Goal: Transaction & Acquisition: Book appointment/travel/reservation

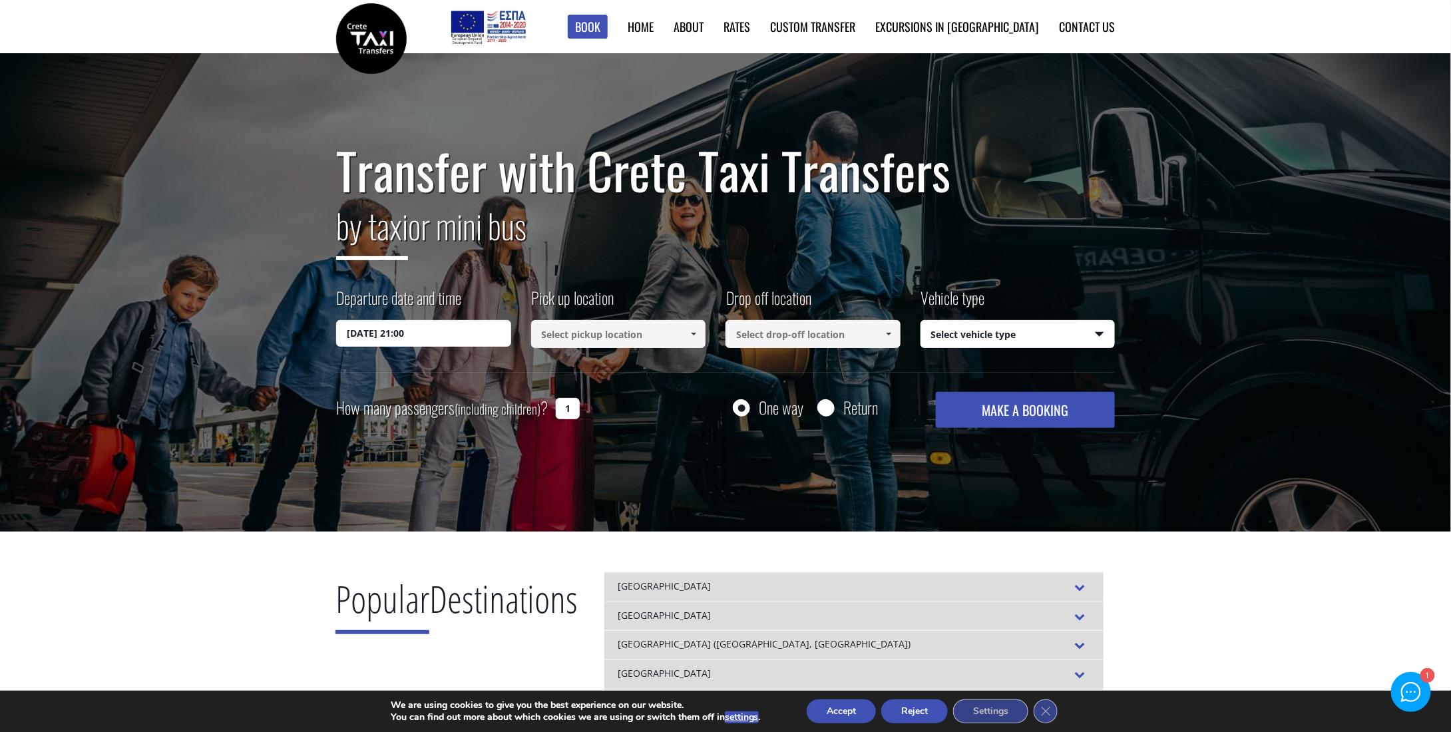
click at [645, 332] on input at bounding box center [618, 334] width 175 height 28
click at [696, 334] on span at bounding box center [693, 334] width 11 height 11
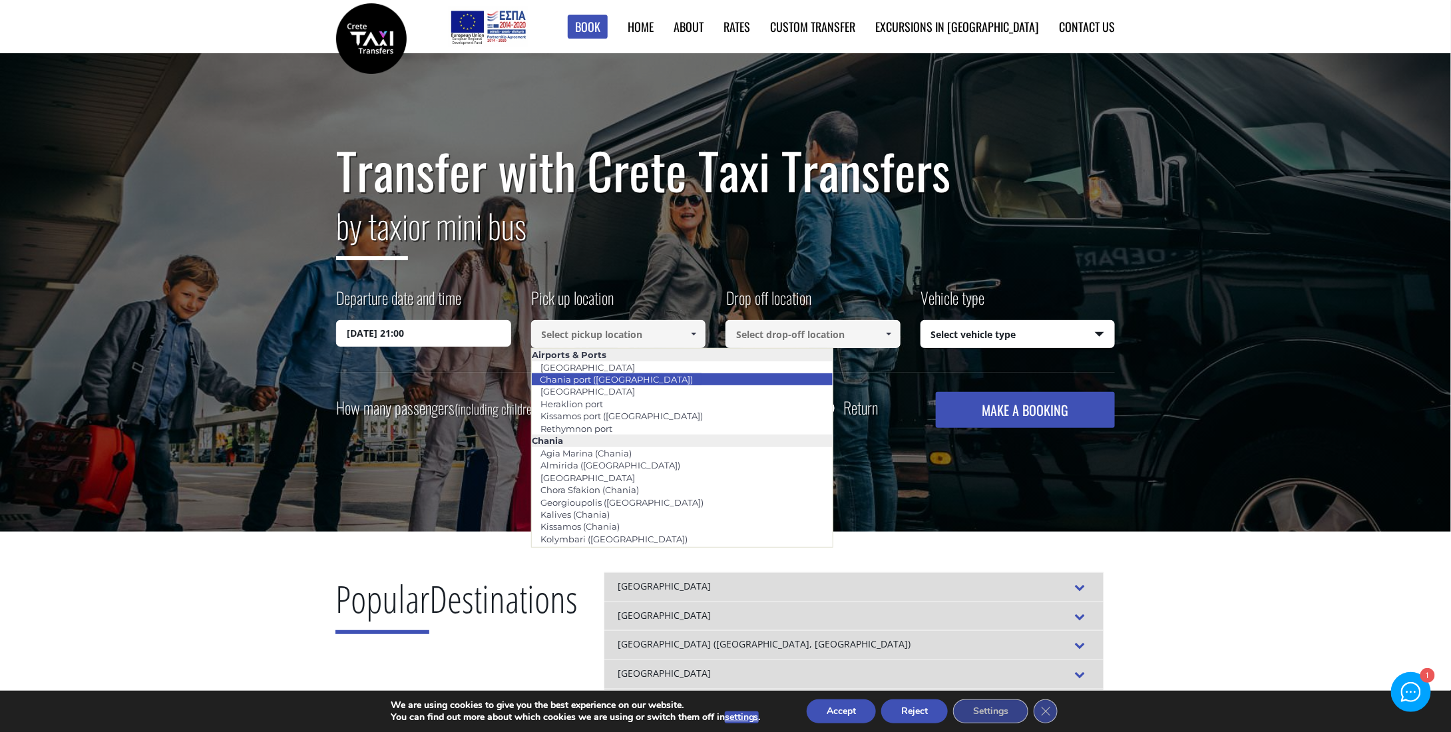
click at [666, 376] on li "Chania port ([GEOGRAPHIC_DATA])" at bounding box center [683, 379] width 302 height 12
type input "Chania port ([GEOGRAPHIC_DATA])"
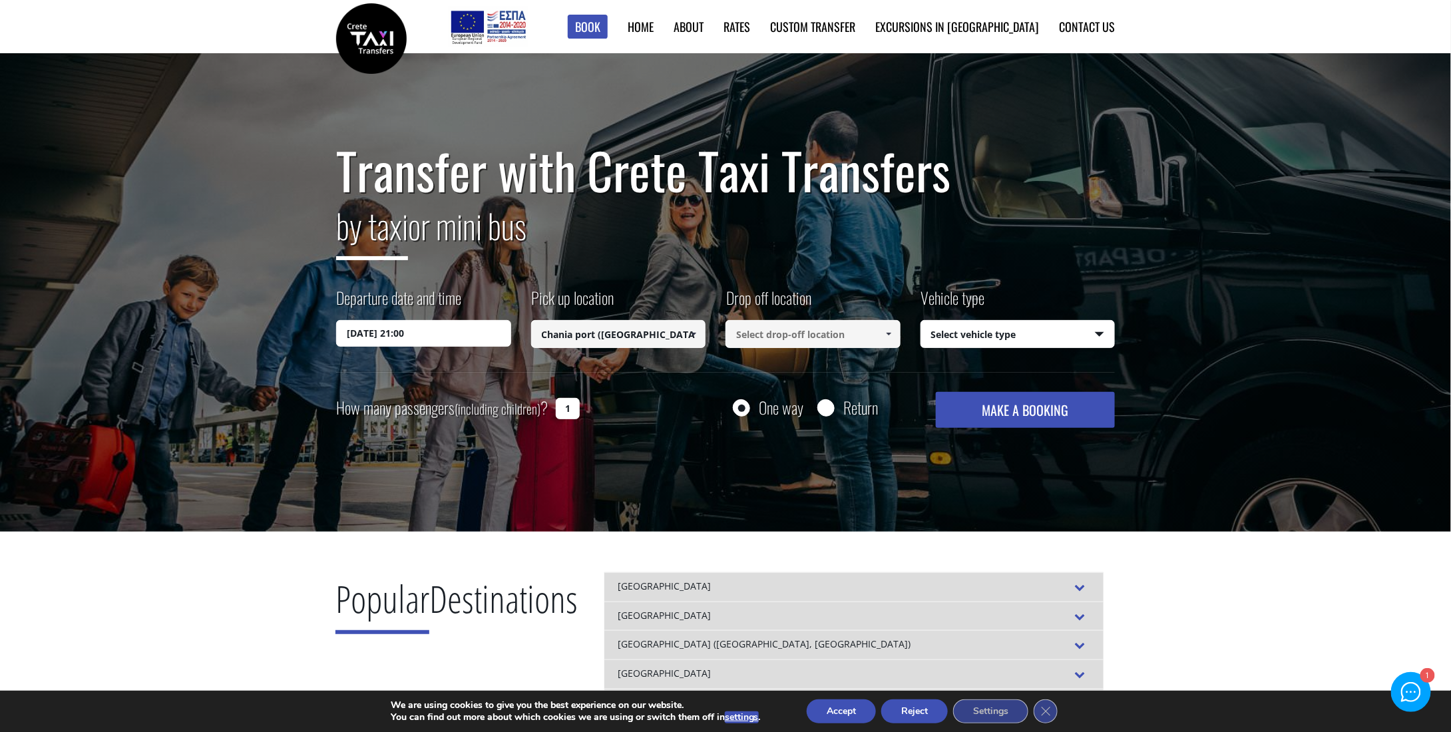
click at [883, 334] on span at bounding box center [888, 334] width 11 height 11
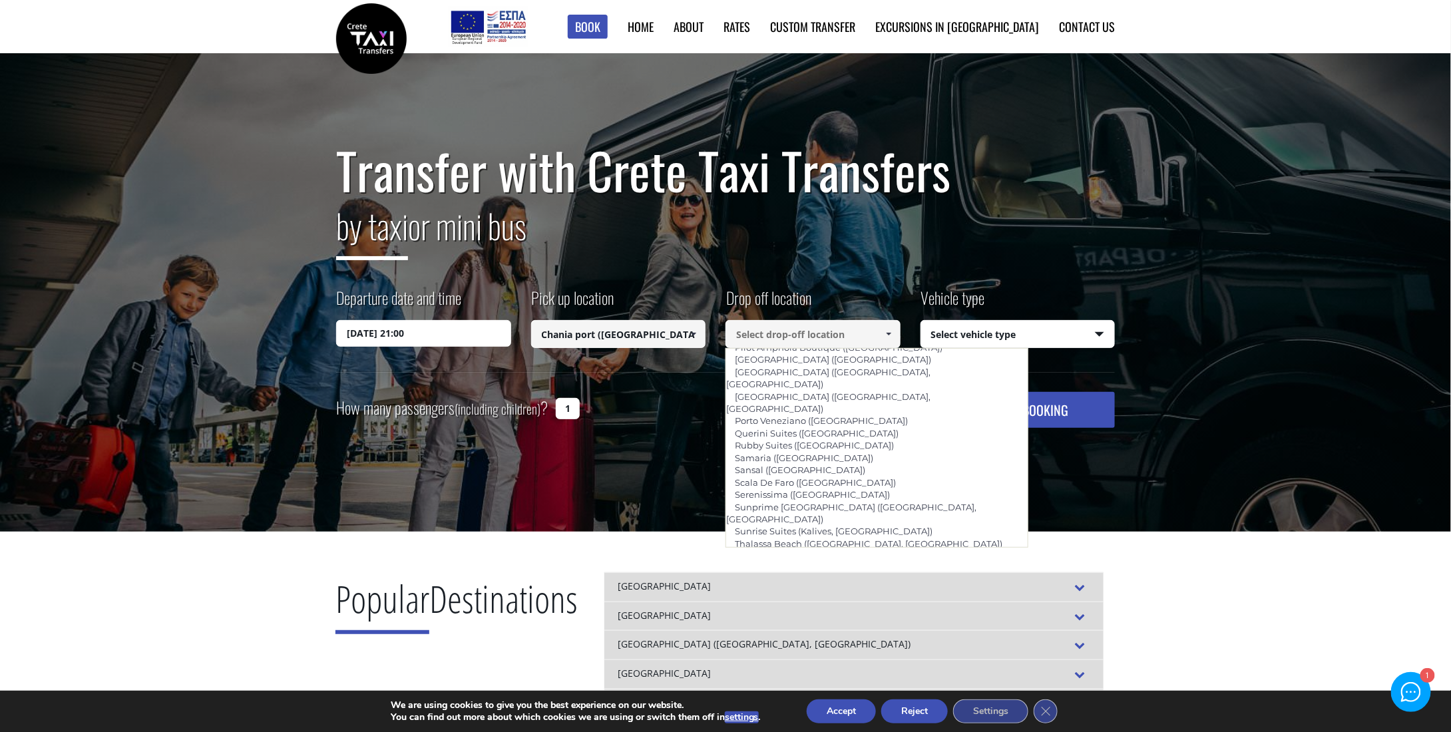
scroll to position [895, 0]
click at [895, 609] on li "[GEOGRAPHIC_DATA]" at bounding box center [877, 615] width 302 height 12
type input "[GEOGRAPHIC_DATA]"
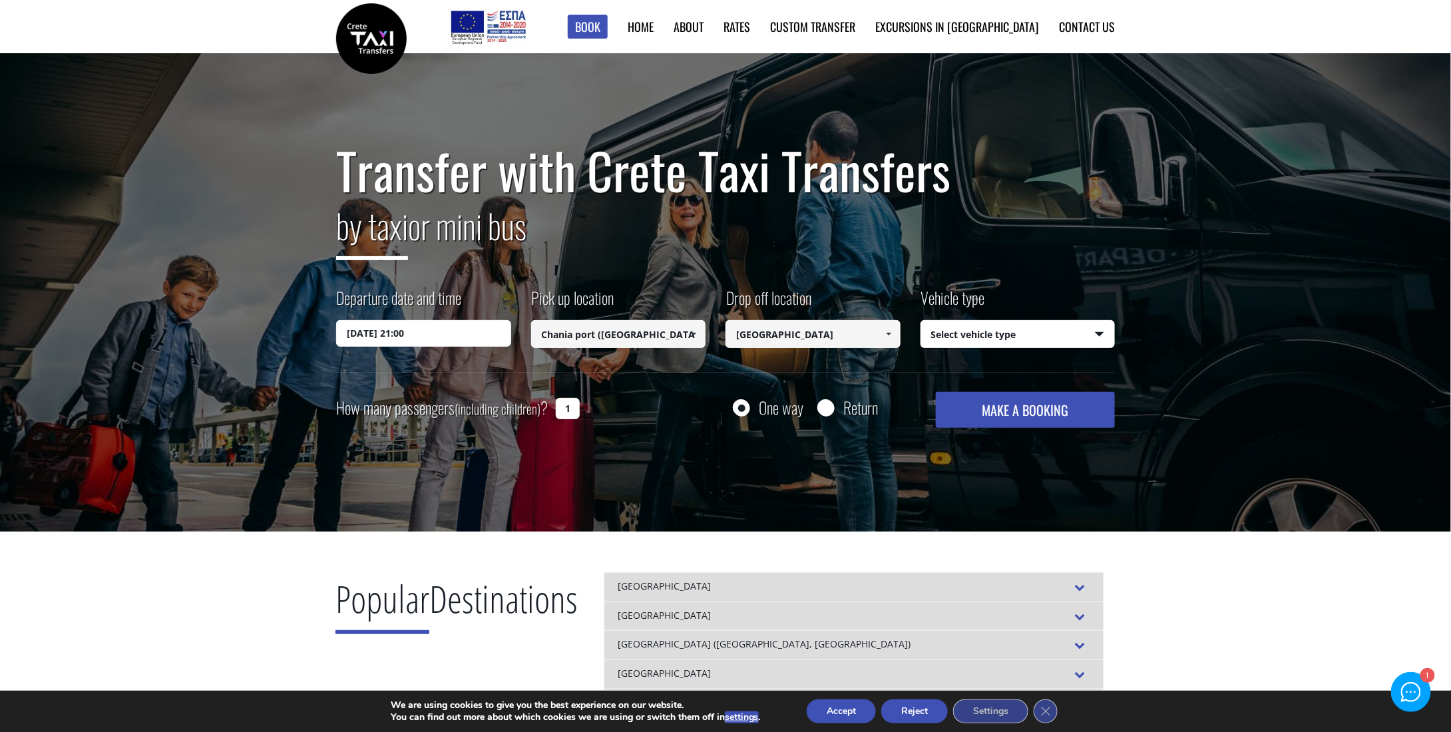
click at [448, 340] on input "[DATE] 21:00" at bounding box center [423, 333] width 175 height 27
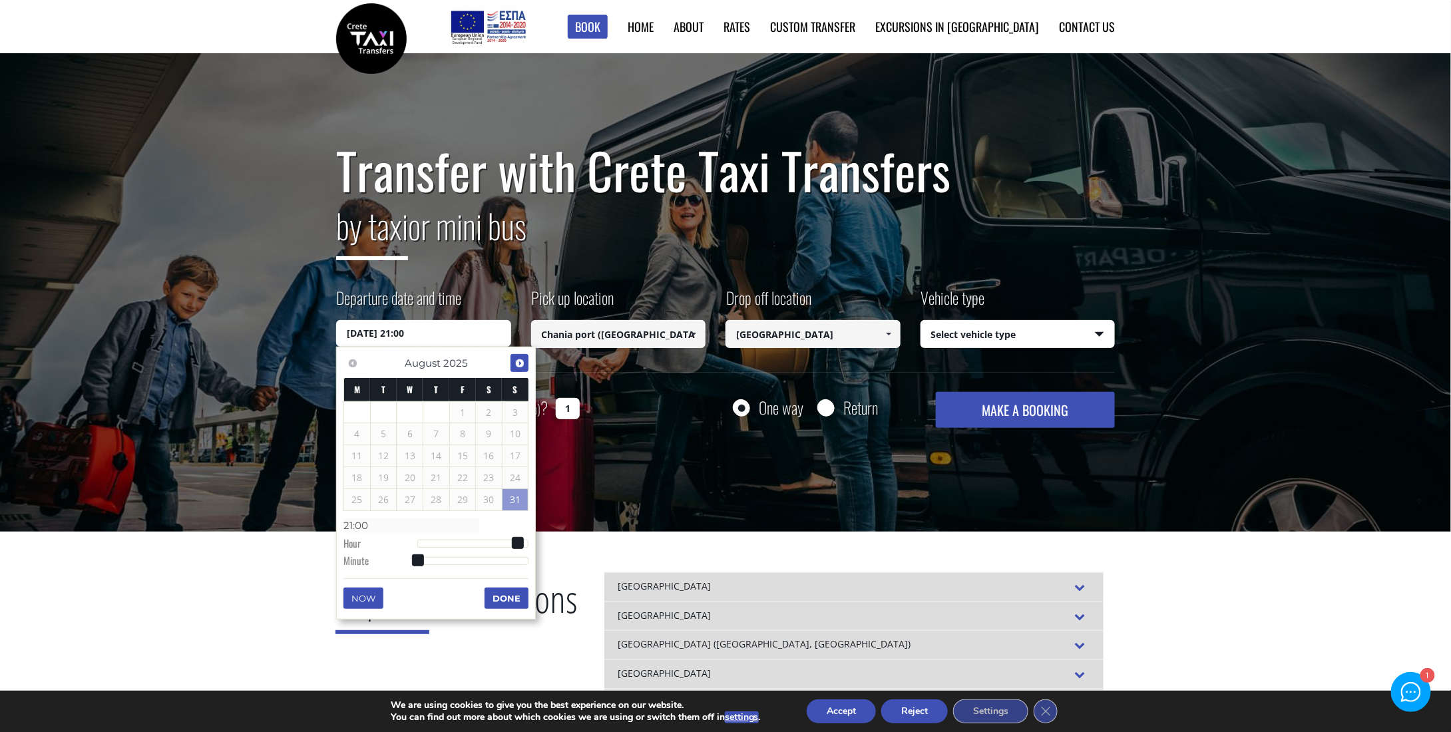
click at [519, 365] on span "Next" at bounding box center [520, 363] width 11 height 11
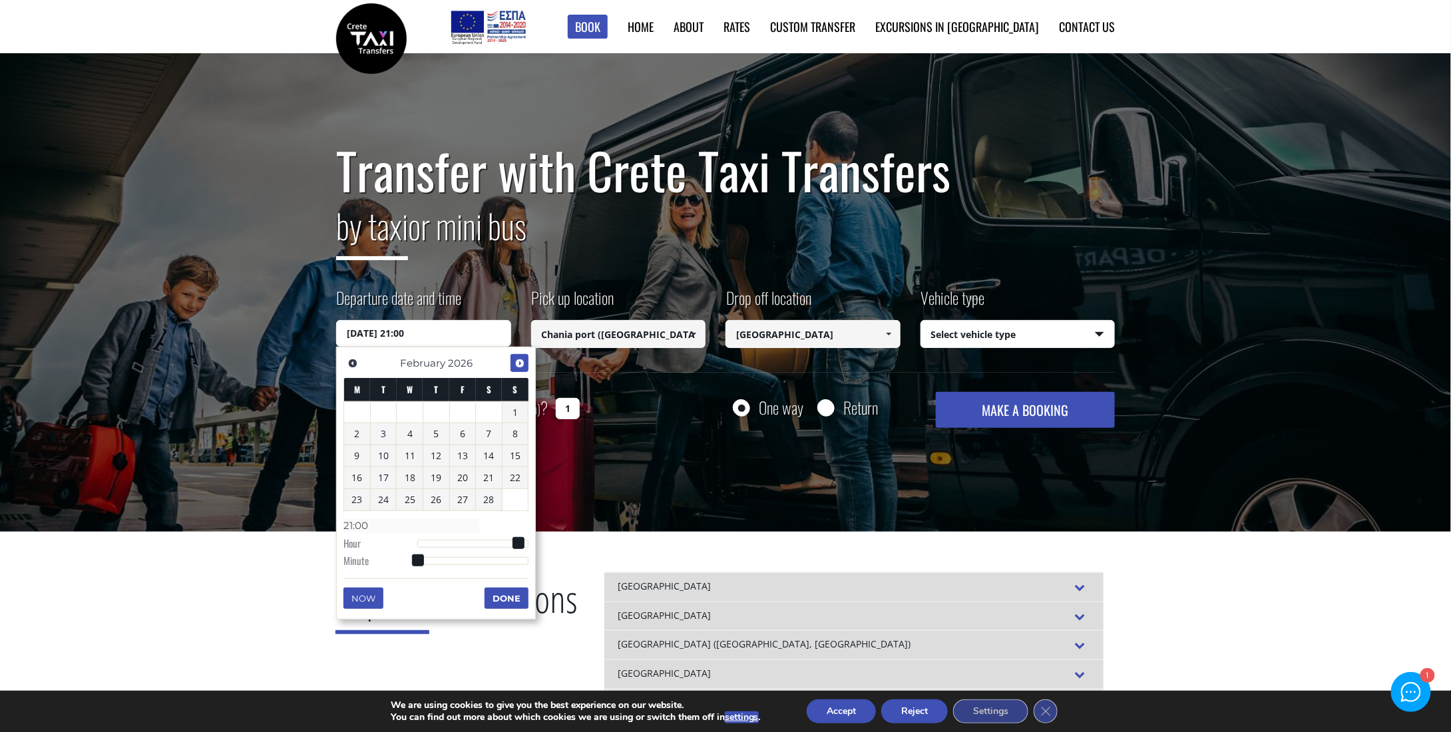
click at [519, 365] on span "Next" at bounding box center [520, 363] width 11 height 11
click at [509, 477] on link "26" at bounding box center [516, 477] width 26 height 21
click at [488, 478] on link "25" at bounding box center [489, 477] width 26 height 21
click at [521, 478] on link "26" at bounding box center [516, 477] width 26 height 21
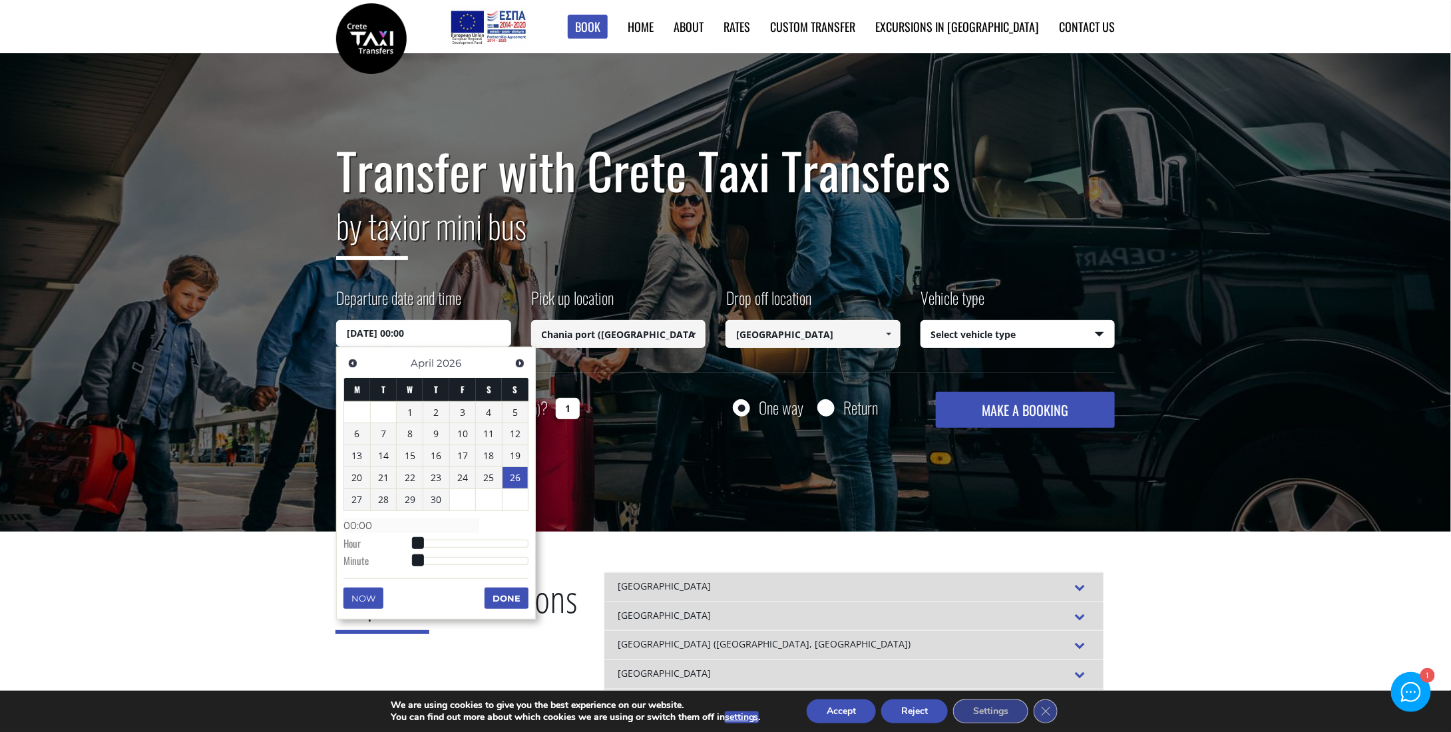
click at [514, 588] on button "Done" at bounding box center [507, 598] width 44 height 21
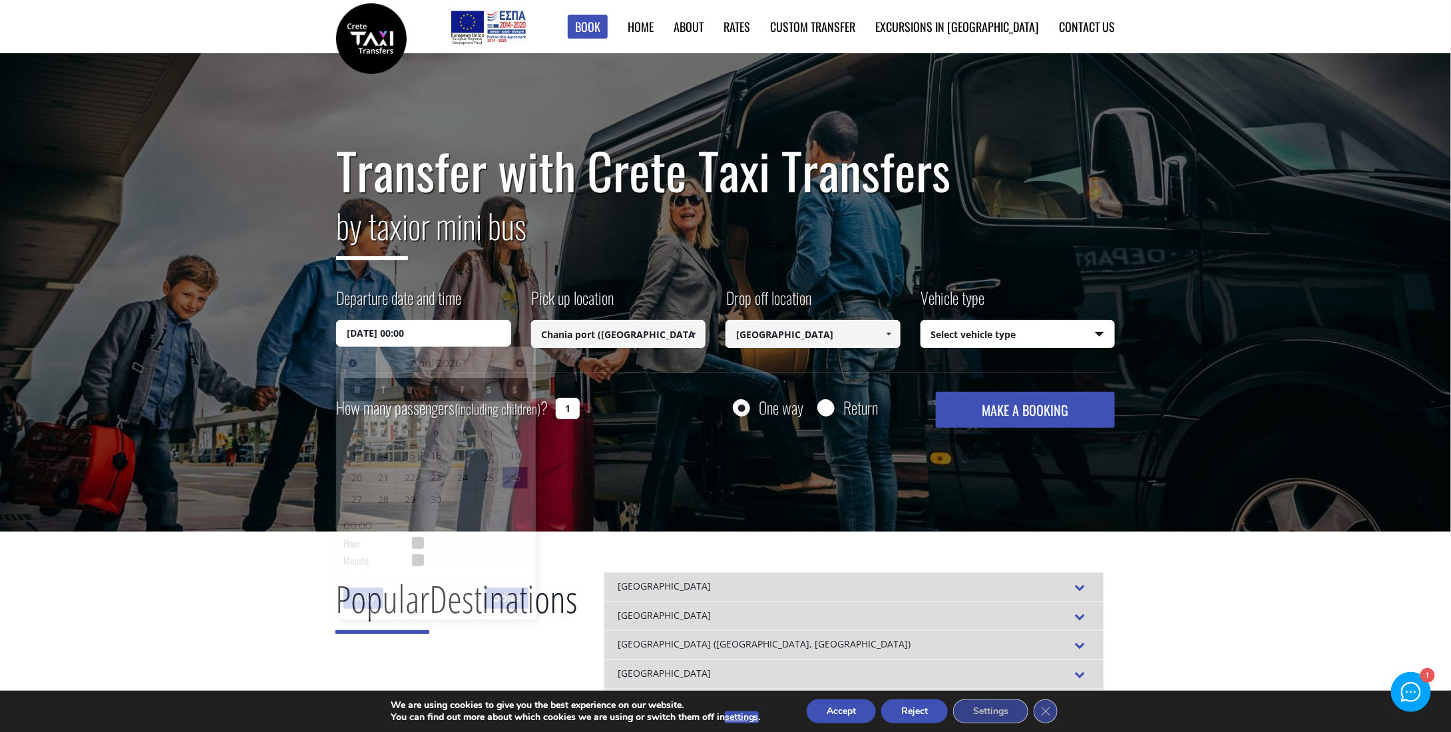
click at [431, 342] on input "[DATE] 00:00" at bounding box center [423, 333] width 175 height 27
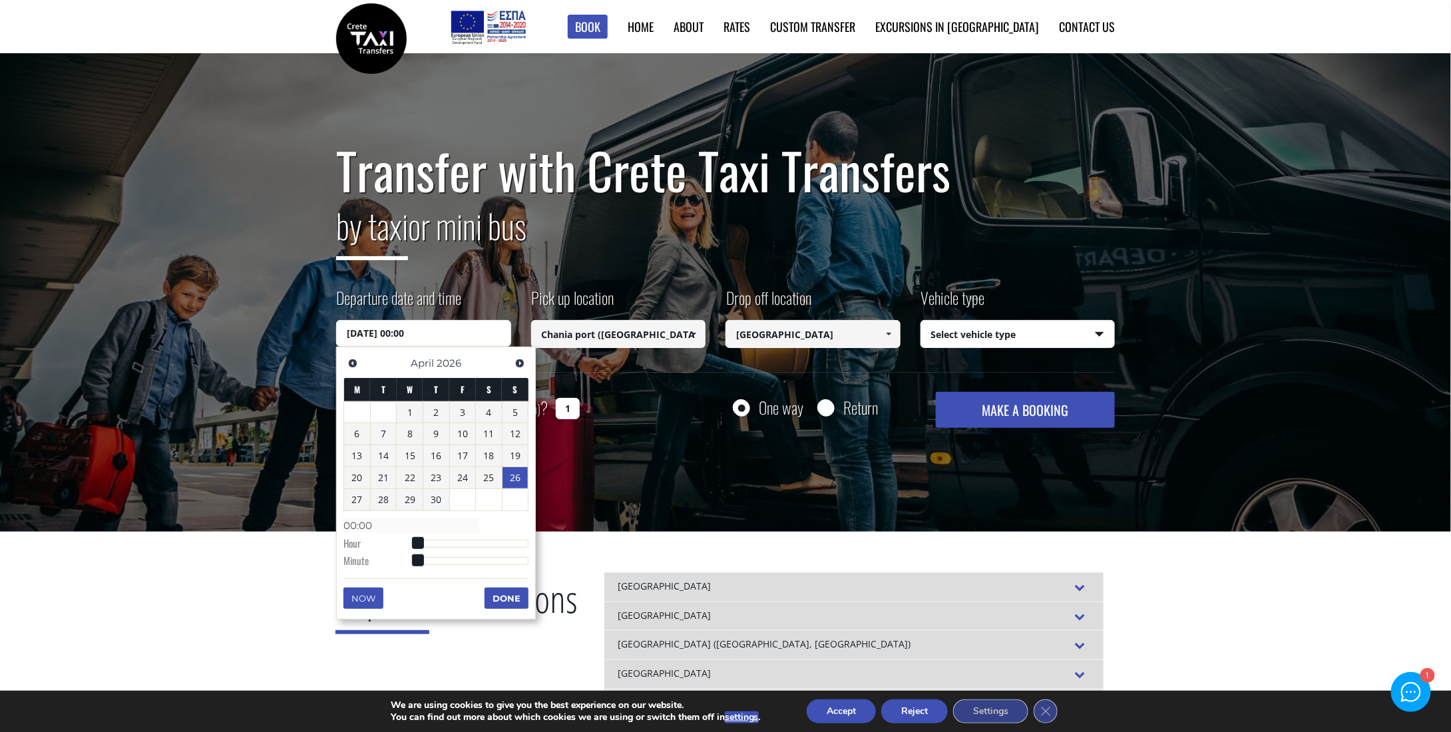
type input "[DATE] 04:00"
type input "04:00"
click at [438, 544] on div at bounding box center [472, 544] width 111 height 8
type input "[DATE] 05:00"
type input "05:00"
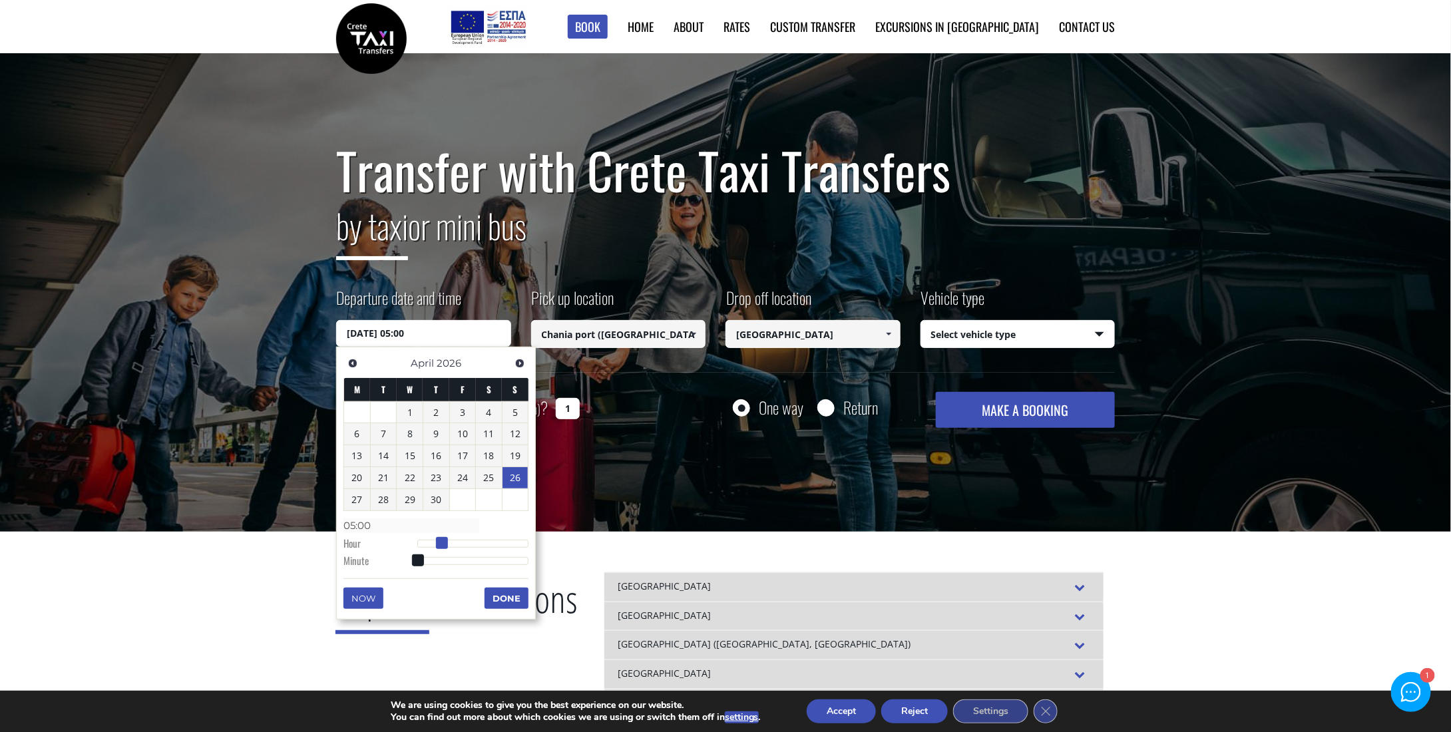
type input "[DATE] 06:00"
type input "06:00"
type input "[DATE] 07:00"
type input "07:00"
type input "[DATE] 08:00"
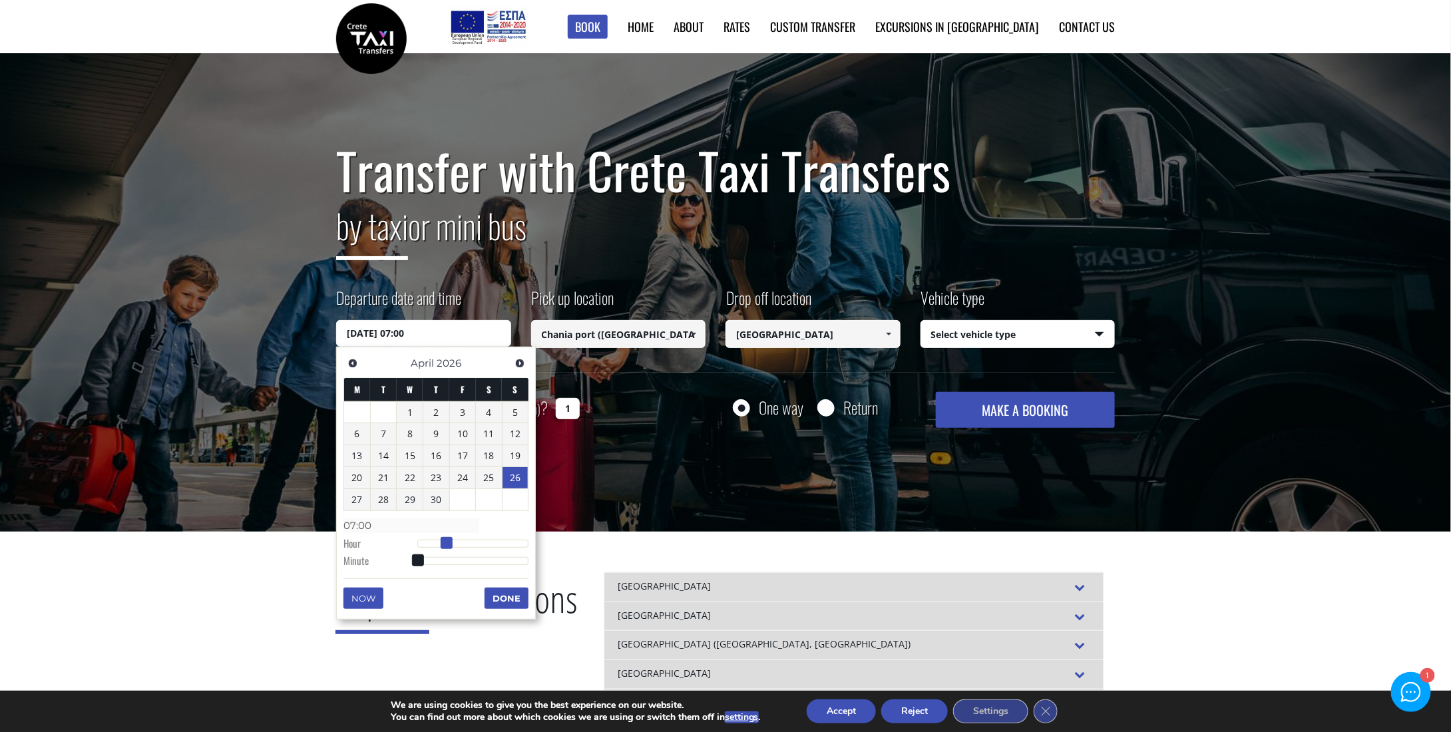
type input "08:00"
type input "[DATE] 09:00"
type input "09:00"
type input "[DATE] 10:00"
type input "10:00"
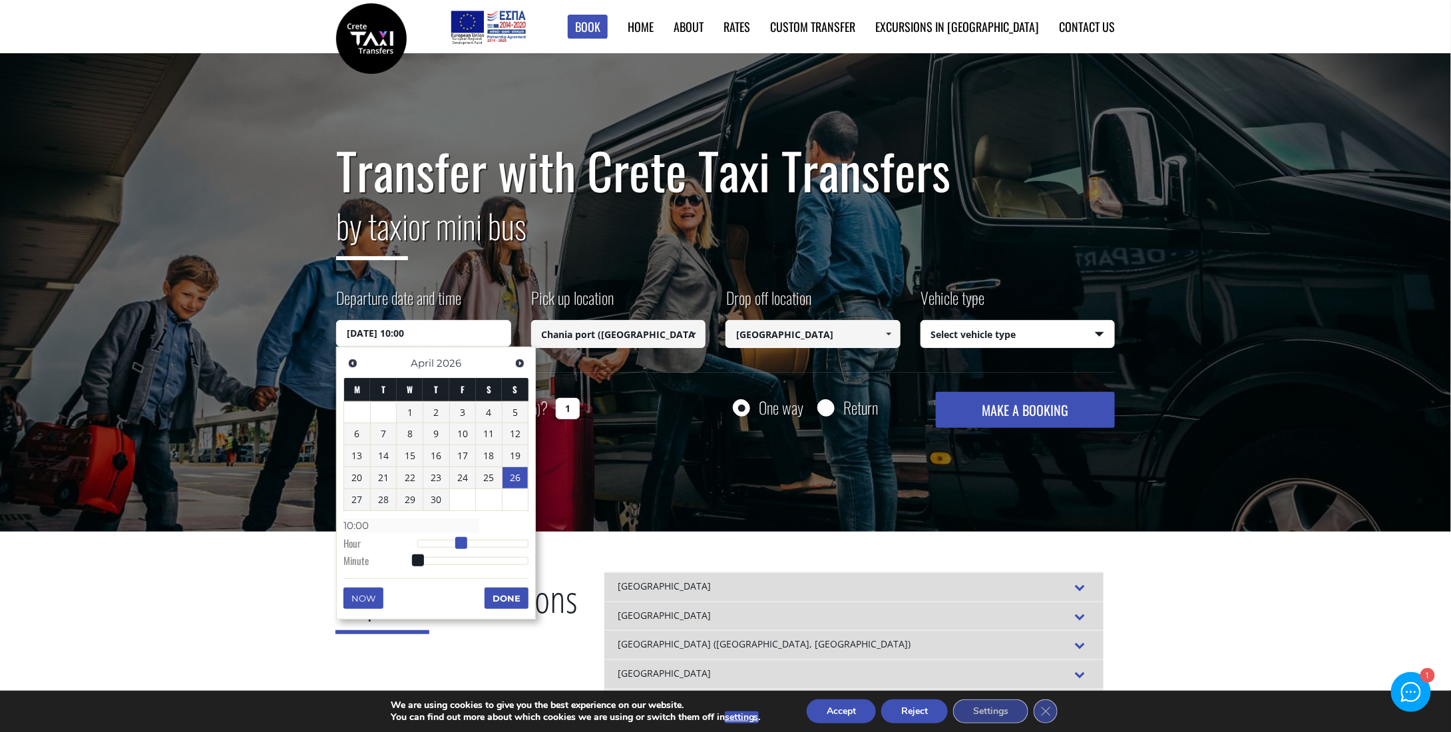
type input "[DATE] 11:00"
type input "11:00"
type input "[DATE] 12:00"
type input "12:00"
type input "[DATE] 13:00"
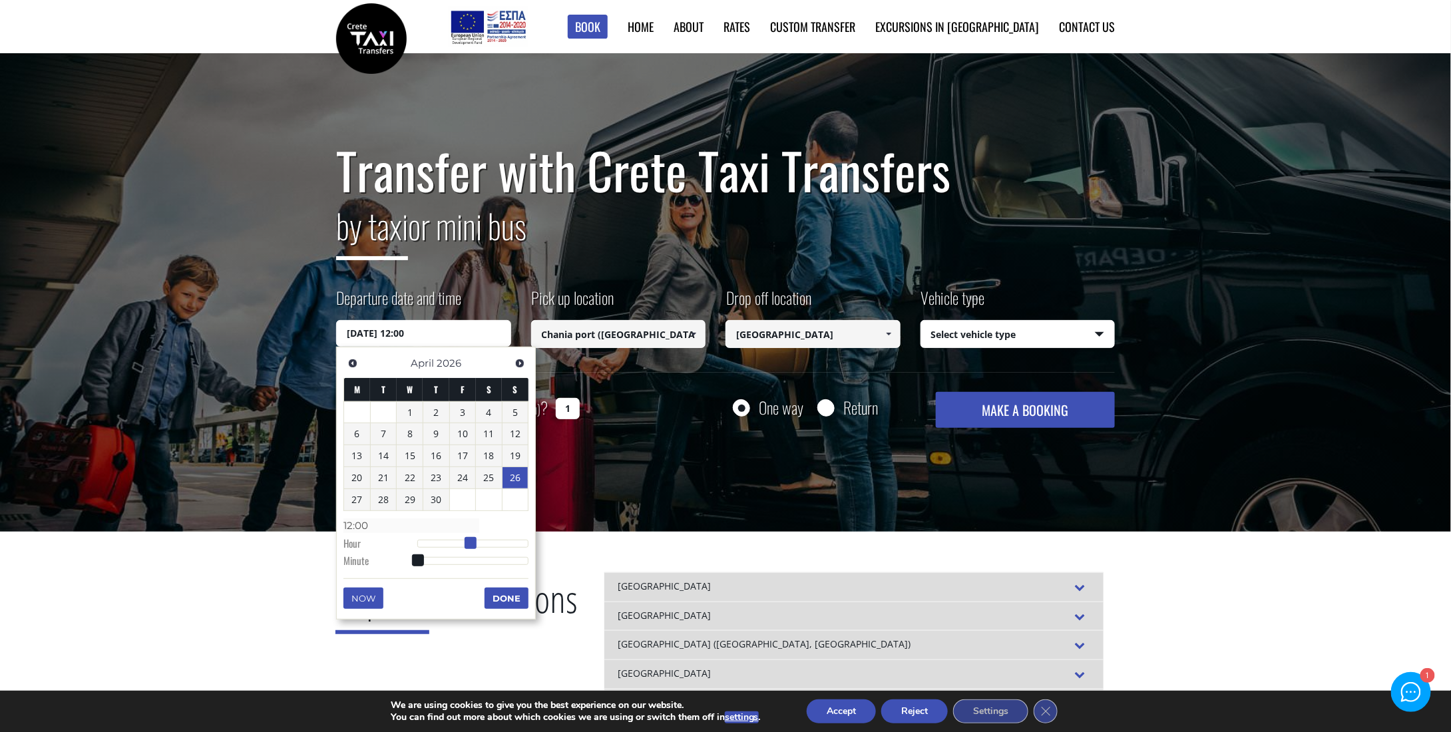
type input "13:00"
type input "[DATE] 14:00"
type input "14:00"
type input "[DATE] 13:00"
type input "13:00"
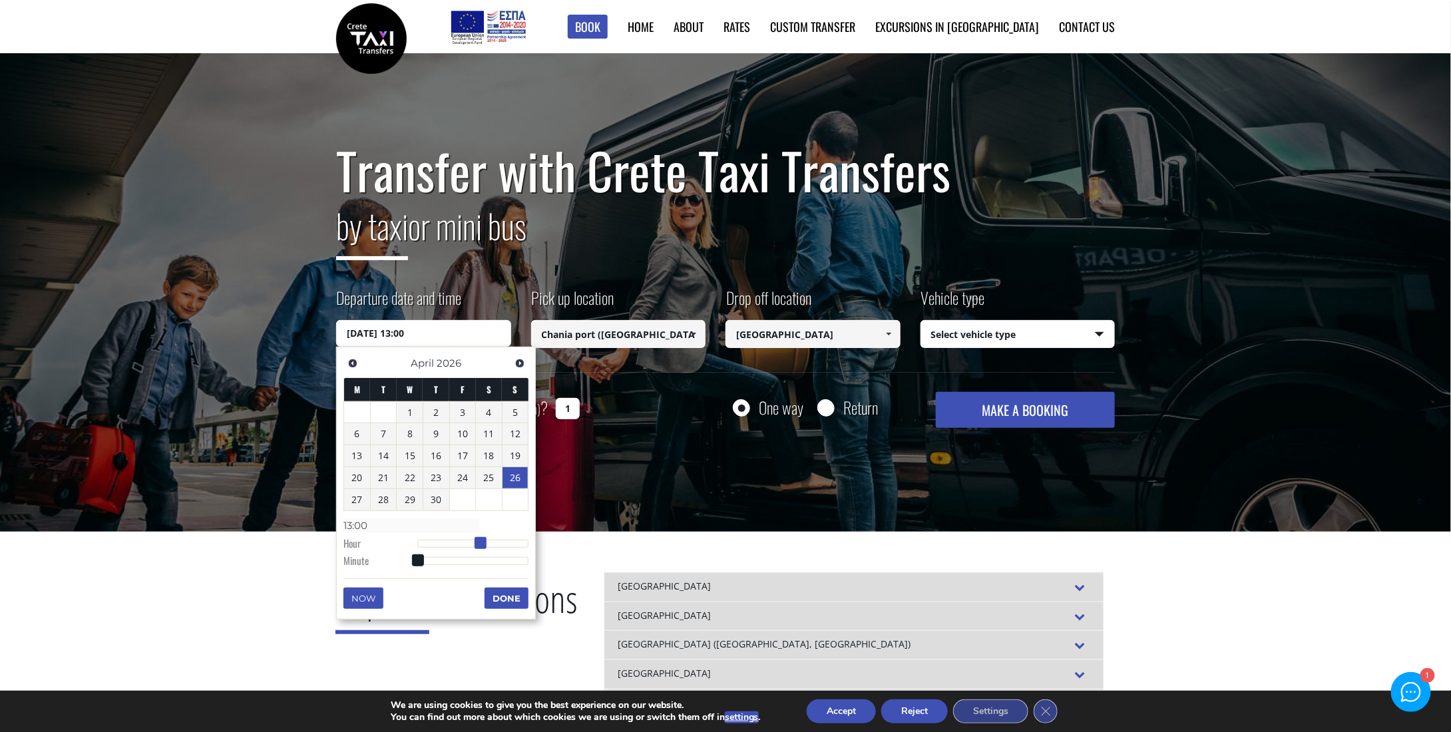
drag, startPoint x: 438, startPoint y: 543, endPoint x: 483, endPoint y: 537, distance: 45.8
click at [483, 537] on span at bounding box center [481, 543] width 12 height 12
click at [507, 594] on button "Done" at bounding box center [507, 598] width 44 height 21
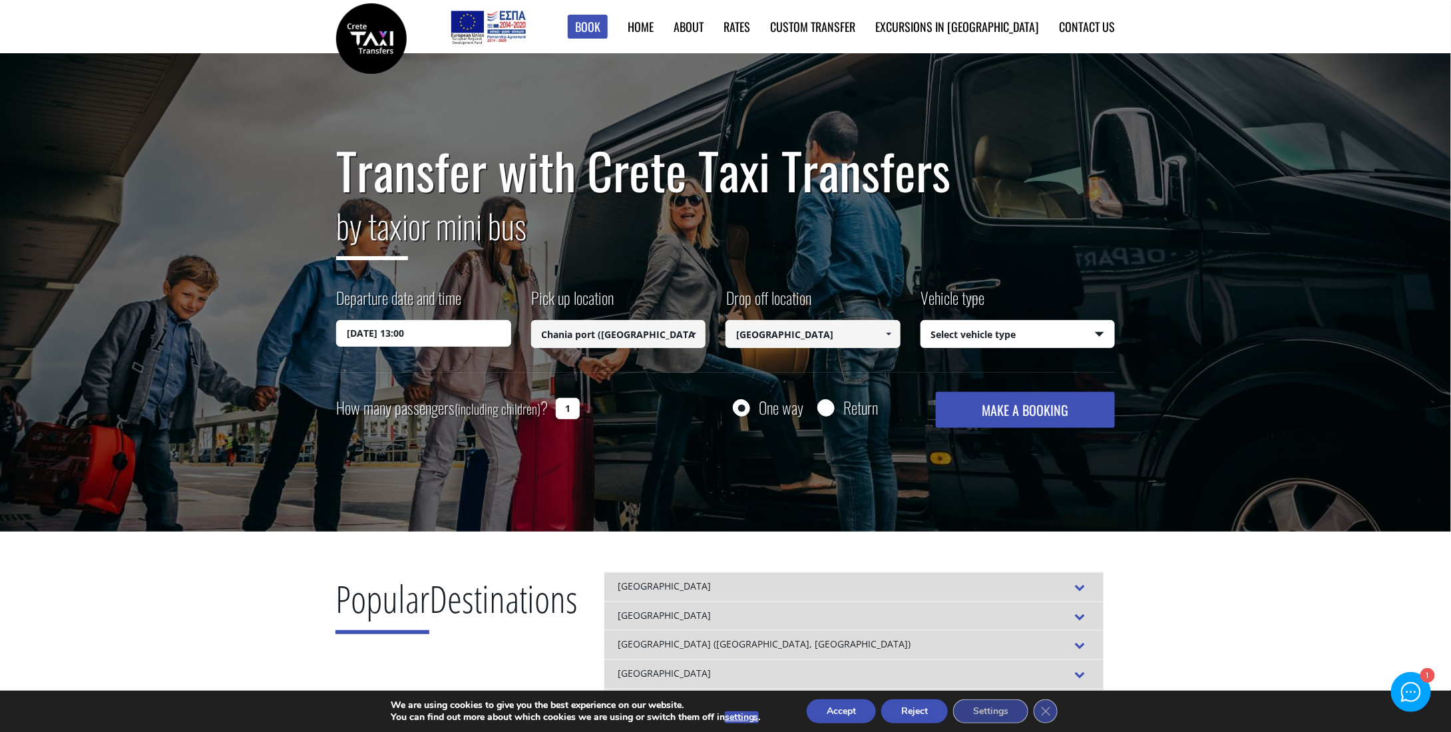
click at [999, 342] on select "Select vehicle type Taxi (4 passengers) Mercedes E Class Mini Van (7 passengers…" at bounding box center [1018, 335] width 194 height 28
select select "540"
click at [921, 321] on select "Select vehicle type Taxi (4 passengers) Mercedes E Class Mini Van (7 passengers…" at bounding box center [1018, 335] width 194 height 28
drag, startPoint x: 565, startPoint y: 407, endPoint x: 584, endPoint y: 407, distance: 18.7
click at [584, 407] on div "How many passengers (including children) ? 1" at bounding box center [473, 408] width 274 height 33
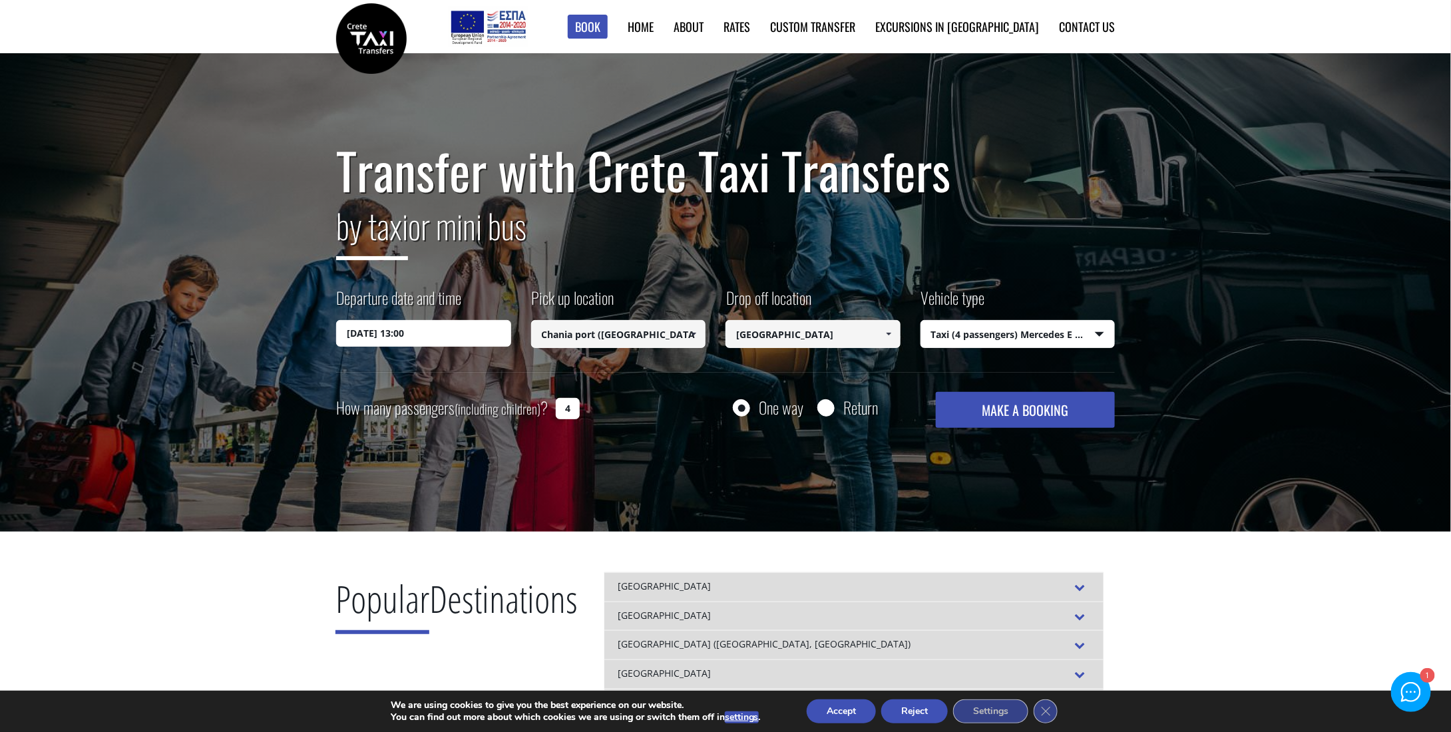
type input "4"
click at [822, 406] on input "Return" at bounding box center [825, 409] width 17 height 17
radio input "true"
type input "[GEOGRAPHIC_DATA]"
type input "Chania port ([GEOGRAPHIC_DATA])"
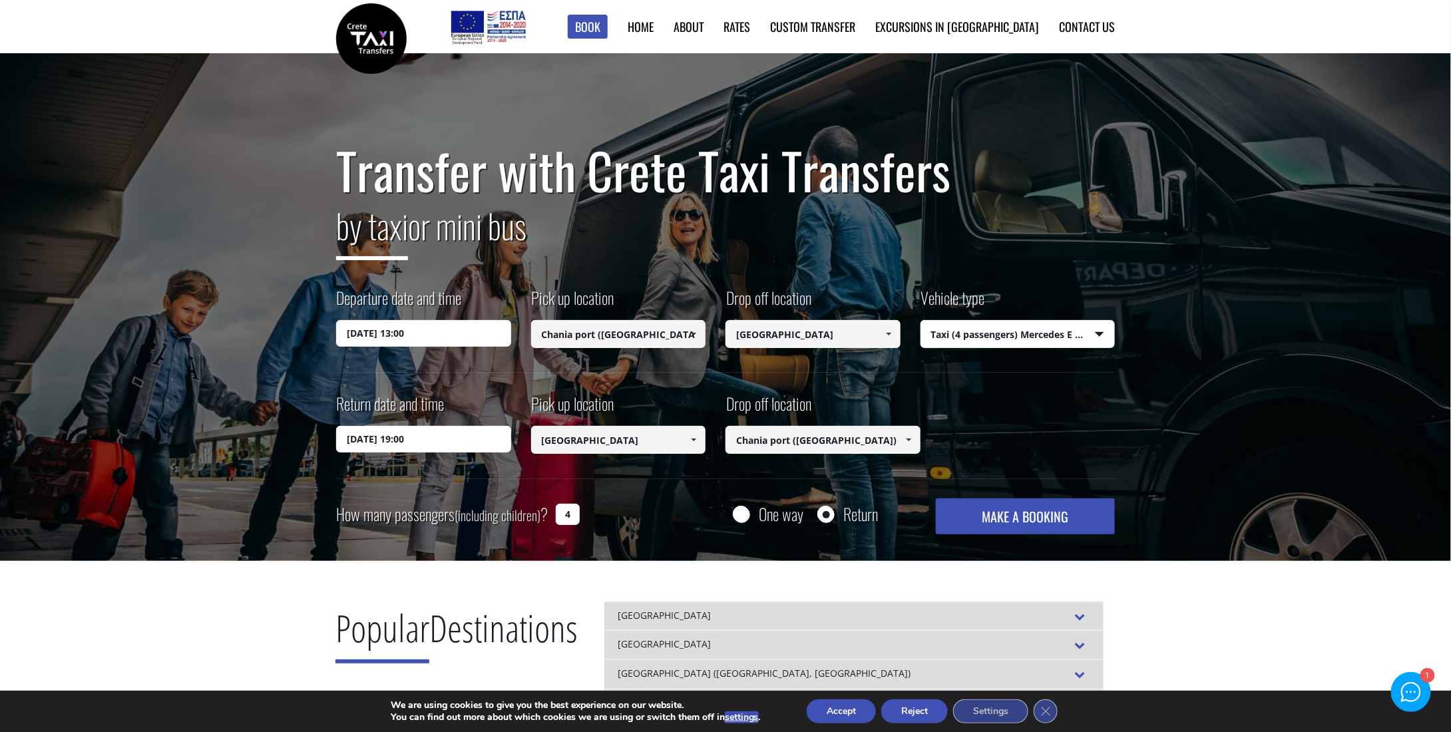
click at [1004, 515] on button "MAKE A BOOKING" at bounding box center [1025, 517] width 179 height 36
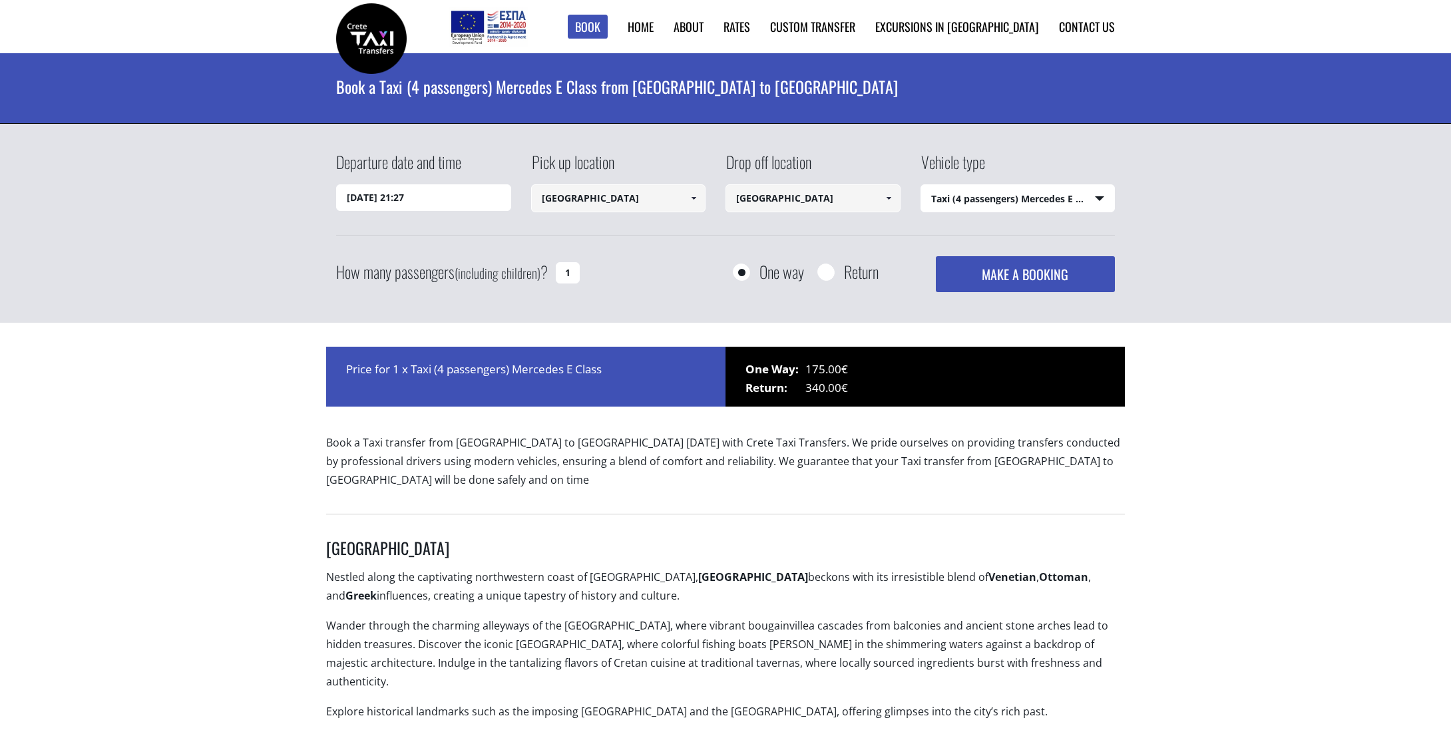
select select "540"
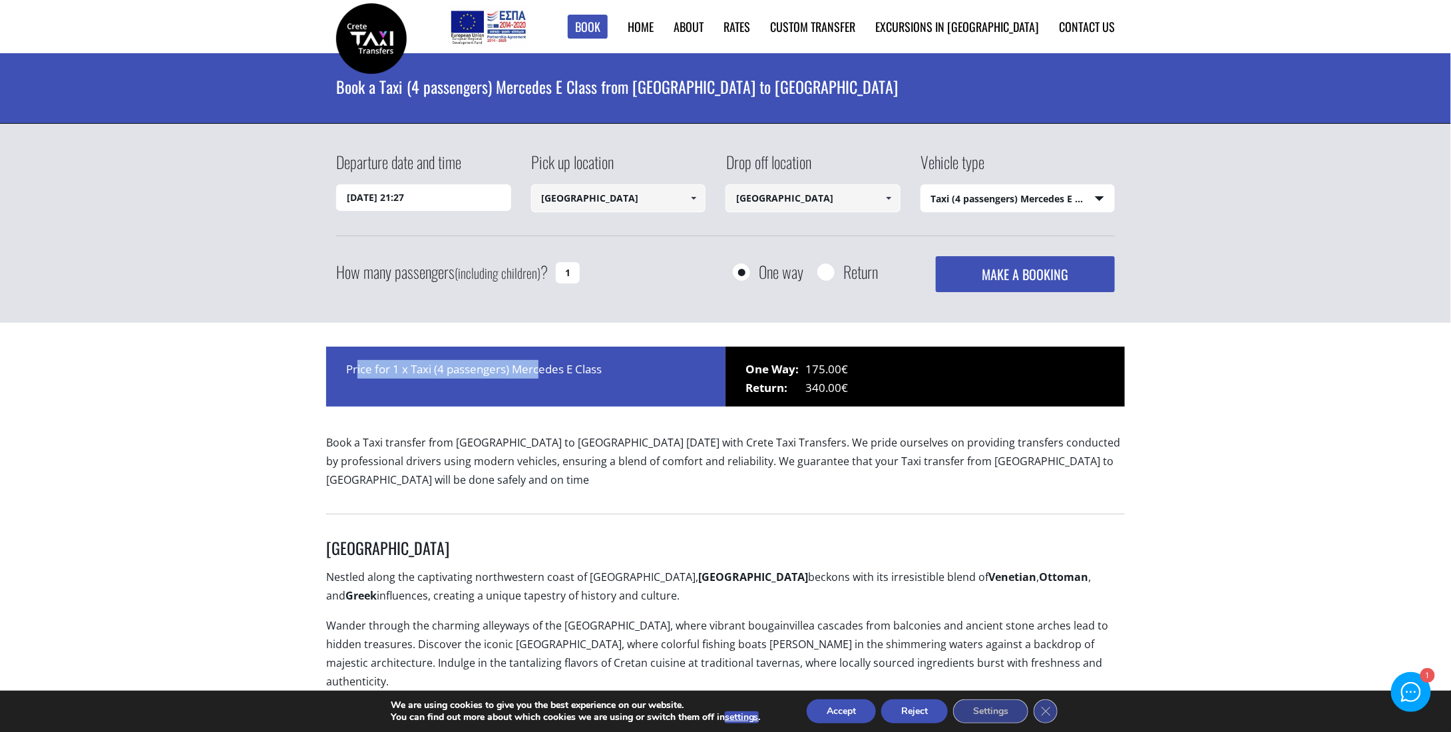
drag, startPoint x: 355, startPoint y: 385, endPoint x: 557, endPoint y: 350, distance: 204.7
click at [547, 351] on div "Price for 1 x Taxi (4 passengers) Mercedes E Class" at bounding box center [525, 377] width 399 height 60
click at [567, 348] on div "Price for 1 x Taxi (4 passengers) Mercedes E Class" at bounding box center [525, 377] width 399 height 60
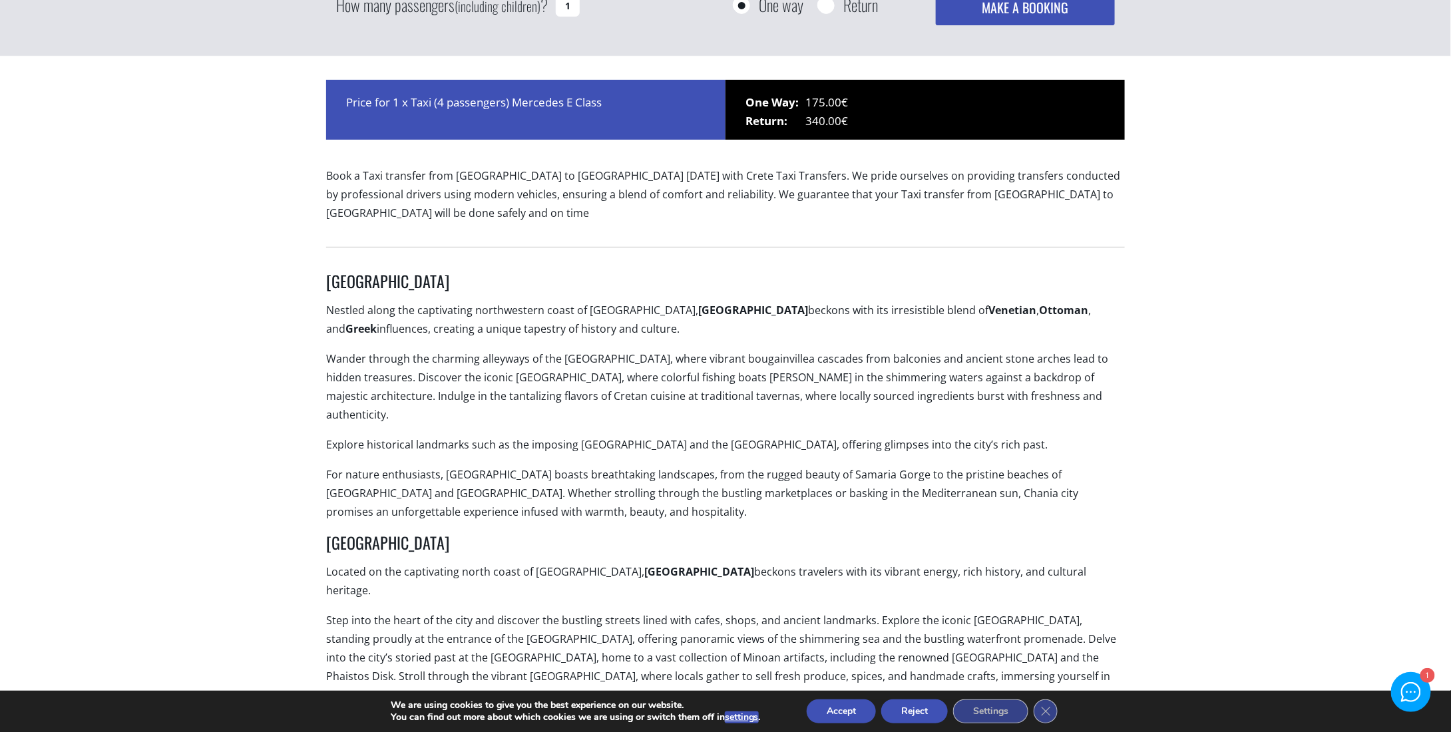
scroll to position [266, 0]
drag, startPoint x: 840, startPoint y: 101, endPoint x: 870, endPoint y: 101, distance: 30.0
click at [867, 101] on div "One Way: 175.00€ Return: 340.00€" at bounding box center [925, 111] width 399 height 60
click at [870, 101] on div "One Way: 175.00€ Return: 340.00€" at bounding box center [925, 111] width 399 height 60
